Goal: Communication & Community: Answer question/provide support

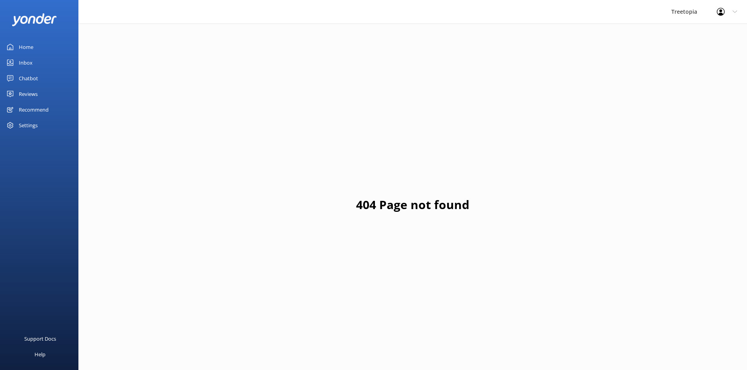
click at [51, 61] on link "Inbox" at bounding box center [39, 63] width 78 height 16
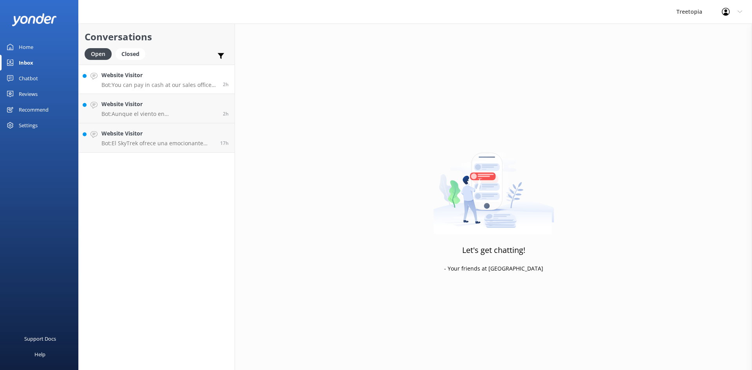
click at [127, 85] on p "Bot: You can pay in cash at our sales office in downtown [GEOGRAPHIC_DATA][PERS…" at bounding box center [160, 85] width 116 height 7
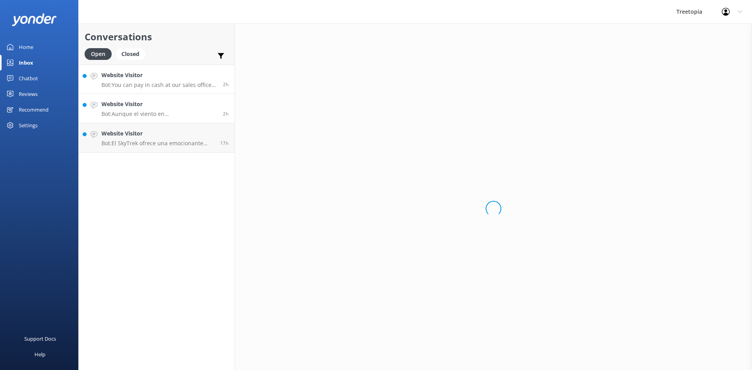
click at [134, 96] on link "Website Visitor Bot: Aunque el viento en [GEOGRAPHIC_DATA] puede ser fuerte a v…" at bounding box center [157, 108] width 156 height 29
click at [144, 131] on h4 "Website Visitor" at bounding box center [158, 133] width 113 height 9
